Goal: Navigation & Orientation: Find specific page/section

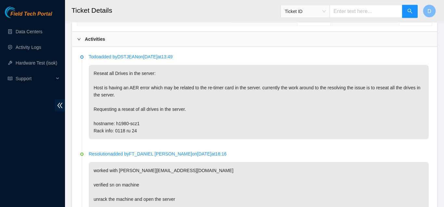
scroll to position [305, 0]
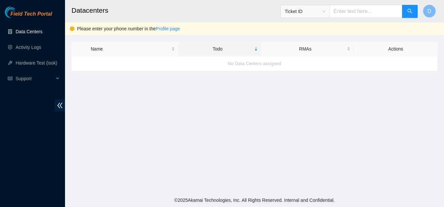
click at [39, 30] on link "Data Centers" at bounding box center [29, 31] width 27 height 5
click at [22, 11] on span "Field Tech Portal" at bounding box center [31, 14] width 42 height 6
click at [289, 101] on main "Datacenters Ticket ID D Please enter your phone number in the Profile page Name…" at bounding box center [254, 96] width 379 height 193
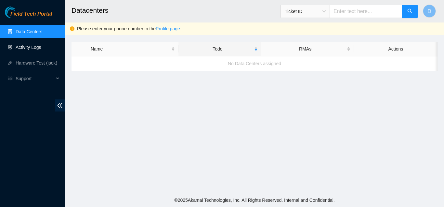
click at [32, 50] on link "Activity Logs" at bounding box center [29, 47] width 26 height 5
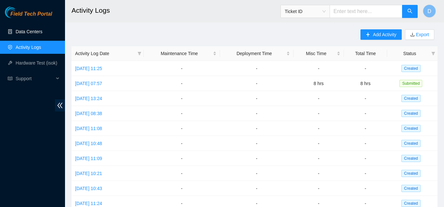
click at [38, 34] on link "Data Centers" at bounding box center [29, 31] width 27 height 5
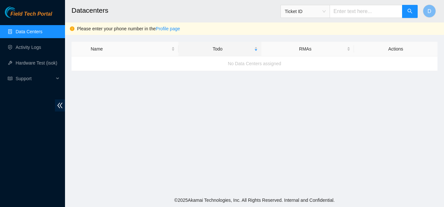
click at [426, 83] on main "Datacenters Ticket ID D Please enter your phone number in the Profile page Name…" at bounding box center [254, 96] width 379 height 193
click at [17, 45] on link "Activity Logs" at bounding box center [29, 47] width 26 height 5
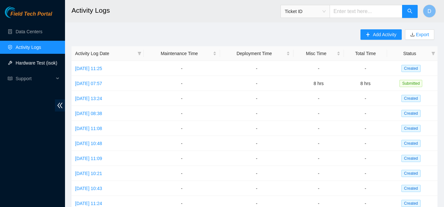
click at [29, 62] on link "Hardware Test (isok)" at bounding box center [37, 62] width 42 height 5
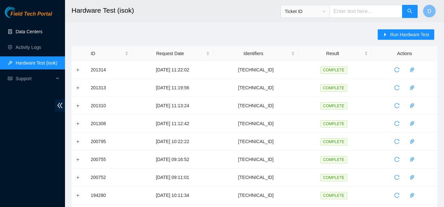
click at [37, 29] on link "Data Centers" at bounding box center [29, 31] width 27 height 5
